Goal: Check status: Check status

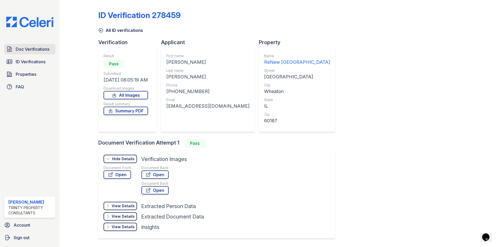
click at [30, 48] on span "Doc Verifications" at bounding box center [33, 49] width 34 height 6
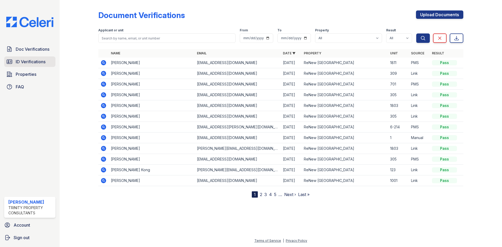
click at [44, 64] on span "ID Verifications" at bounding box center [31, 62] width 30 height 6
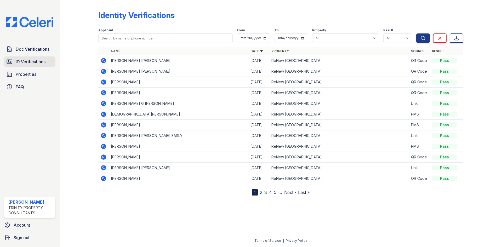
click at [32, 62] on span "ID Verifications" at bounding box center [31, 62] width 30 height 6
click at [35, 62] on span "ID Verifications" at bounding box center [31, 62] width 30 height 6
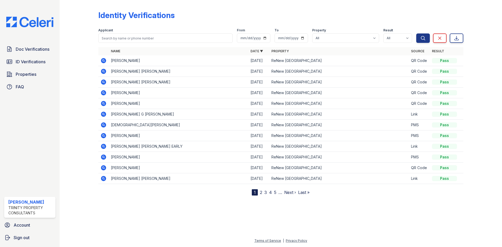
click at [105, 61] on icon at bounding box center [103, 60] width 5 height 5
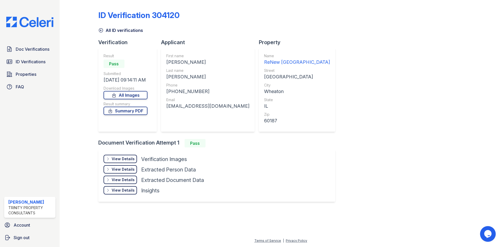
click at [100, 29] on icon at bounding box center [100, 30] width 5 height 5
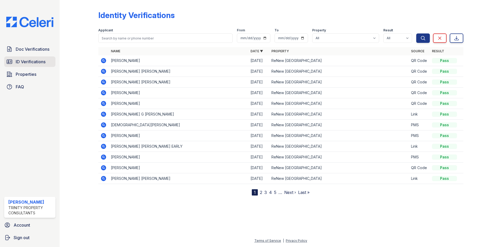
click at [34, 62] on span "ID Verifications" at bounding box center [31, 62] width 30 height 6
click at [32, 59] on span "ID Verifications" at bounding box center [31, 62] width 30 height 6
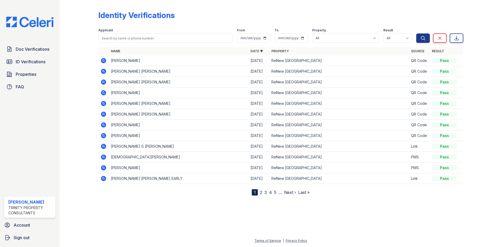
click at [19, 56] on div "Doc Verifications ID Verifications Properties FAQ" at bounding box center [29, 68] width 55 height 48
click at [22, 62] on span "ID Verifications" at bounding box center [31, 62] width 30 height 6
click at [157, 38] on input "search" at bounding box center [165, 37] width 134 height 9
type input "manaal"
click at [416, 33] on button "Search" at bounding box center [423, 37] width 14 height 9
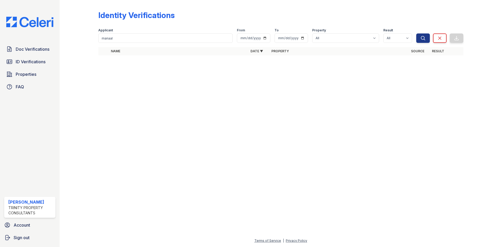
drag, startPoint x: 115, startPoint y: 33, endPoint x: 116, endPoint y: 35, distance: 2.7
click at [116, 34] on div "Applicant manaal" at bounding box center [165, 35] width 134 height 15
click at [116, 37] on input "manaal" at bounding box center [165, 37] width 134 height 9
type input "m"
type input "manaal"
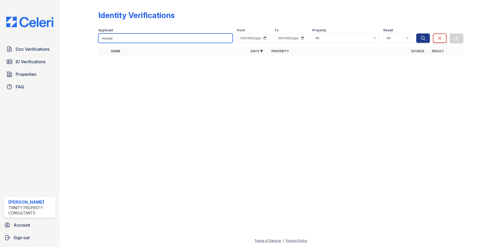
click at [416, 33] on button "Search" at bounding box center [423, 37] width 14 height 9
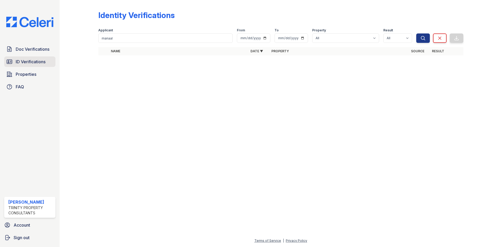
click at [25, 62] on span "ID Verifications" at bounding box center [31, 62] width 30 height 6
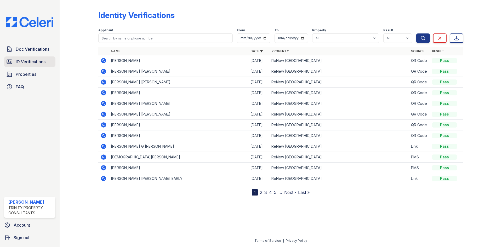
click at [23, 56] on link "ID Verifications" at bounding box center [29, 61] width 51 height 10
click at [23, 60] on span "ID Verifications" at bounding box center [31, 62] width 30 height 6
click at [30, 60] on span "ID Verifications" at bounding box center [31, 62] width 30 height 6
click at [37, 61] on span "ID Verifications" at bounding box center [31, 62] width 30 height 6
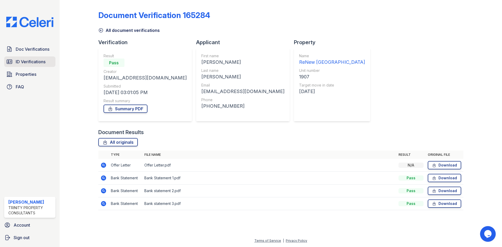
click at [35, 60] on span "ID Verifications" at bounding box center [31, 62] width 30 height 6
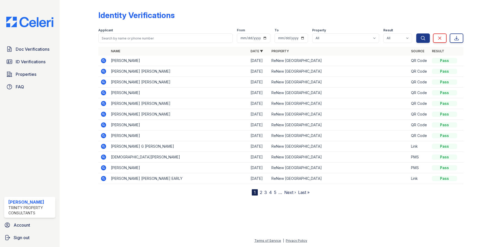
click at [105, 61] on icon at bounding box center [103, 60] width 5 height 5
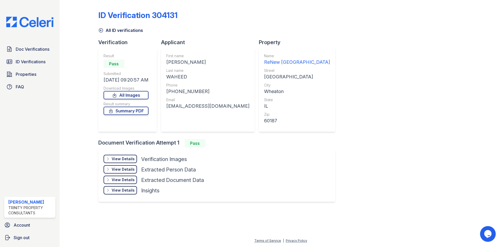
click at [120, 168] on div "View Details" at bounding box center [123, 169] width 23 height 5
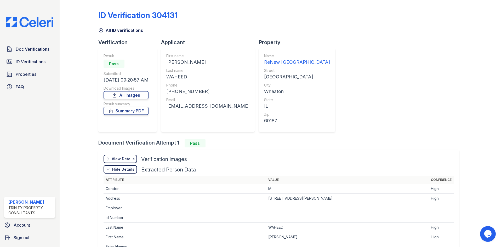
click at [117, 157] on div "View Details" at bounding box center [123, 158] width 23 height 5
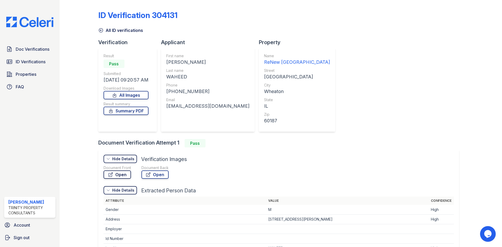
click at [122, 174] on link "Open" at bounding box center [117, 175] width 27 height 8
